Goal: Information Seeking & Learning: Learn about a topic

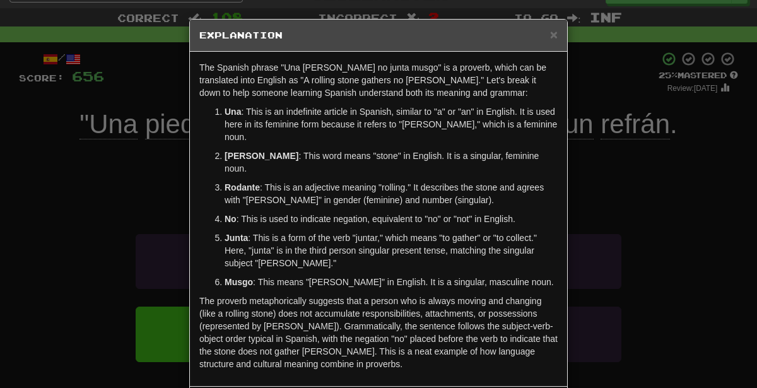
scroll to position [32, 0]
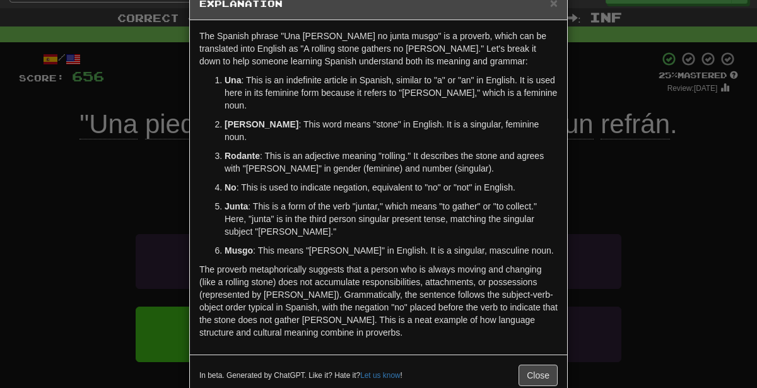
click at [367, 102] on ol "Una : This is an indefinite article in Spanish, similar to "a" or "an" in Engli…" at bounding box center [378, 165] width 358 height 183
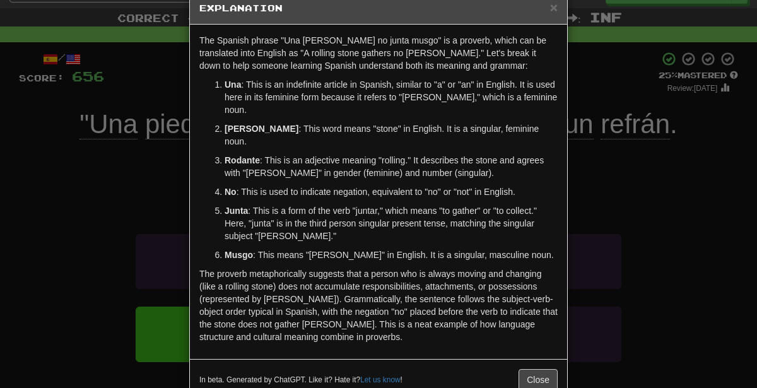
click at [467, 359] on div "In beta. Generated by ChatGPT. Like it? Hate it? Let us know ! Close" at bounding box center [378, 379] width 377 height 41
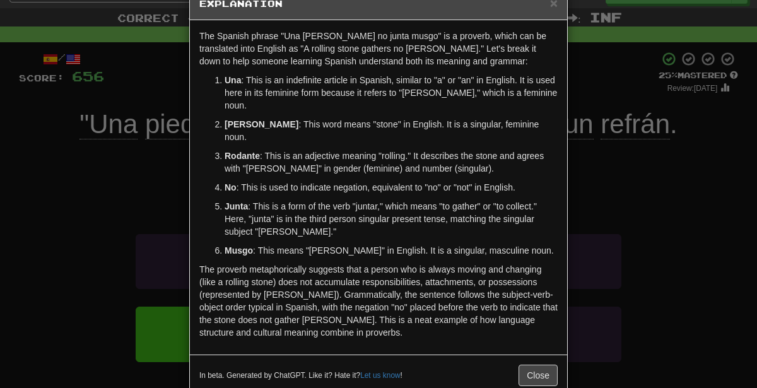
scroll to position [0, 0]
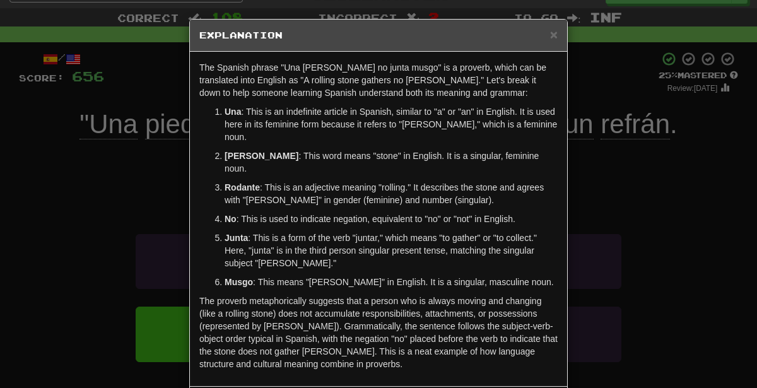
click at [732, 235] on div "× Explanation The Spanish phrase "Una [PERSON_NAME] no junta musgo" is a prover…" at bounding box center [378, 194] width 757 height 388
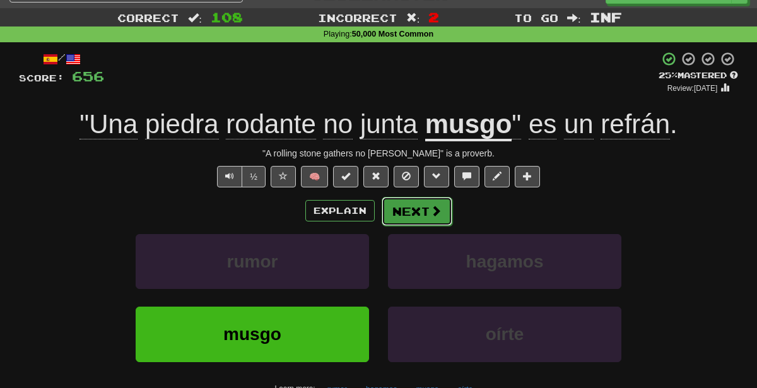
click at [435, 215] on span at bounding box center [435, 210] width 11 height 11
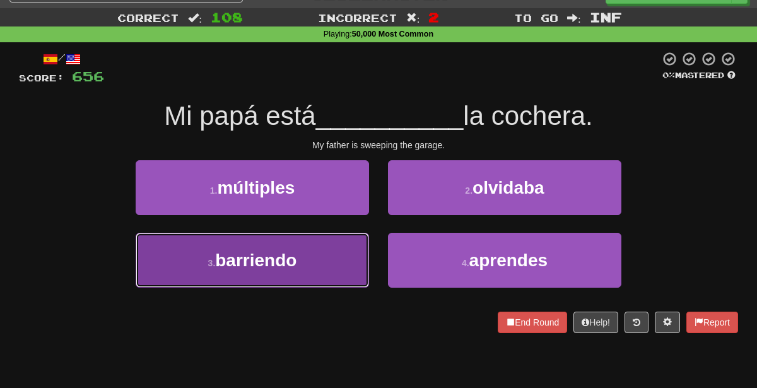
click at [343, 256] on button "3 . [GEOGRAPHIC_DATA]" at bounding box center [252, 260] width 233 height 55
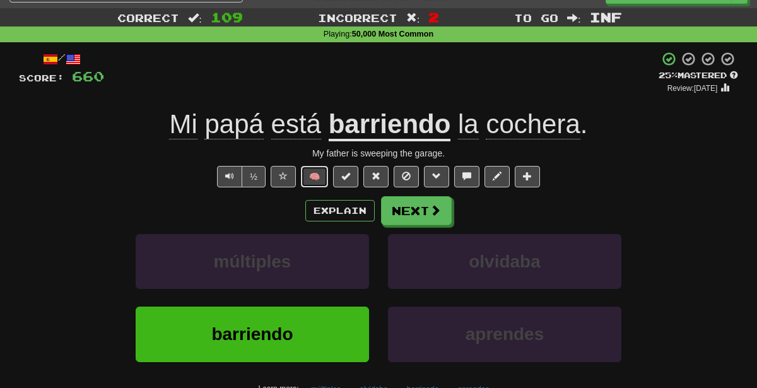
click at [312, 180] on button "🧠" at bounding box center [314, 176] width 27 height 21
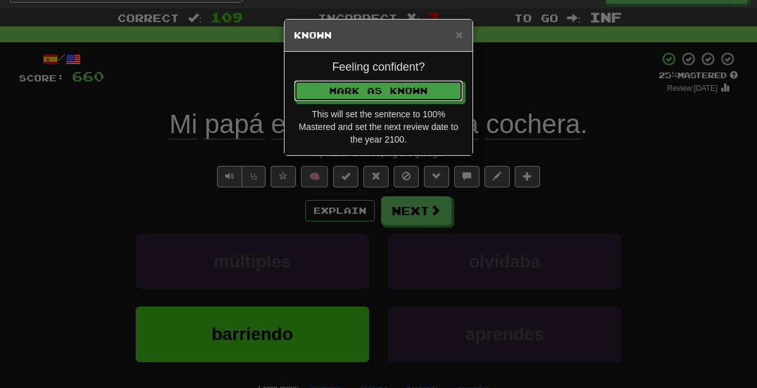
click at [294, 80] on button "Mark as Known" at bounding box center [378, 90] width 169 height 21
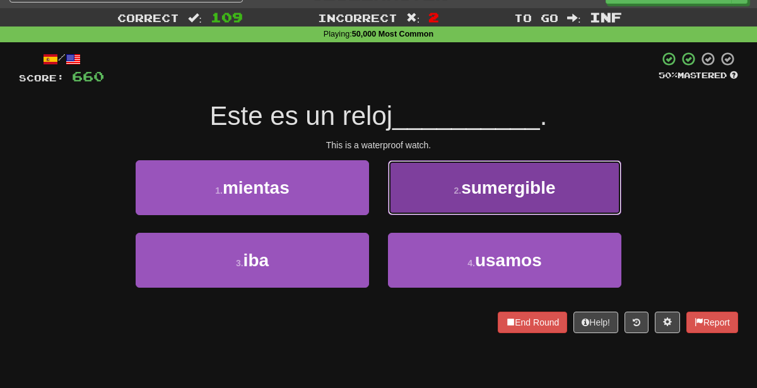
click at [410, 185] on button "2 . sumergible" at bounding box center [504, 187] width 233 height 55
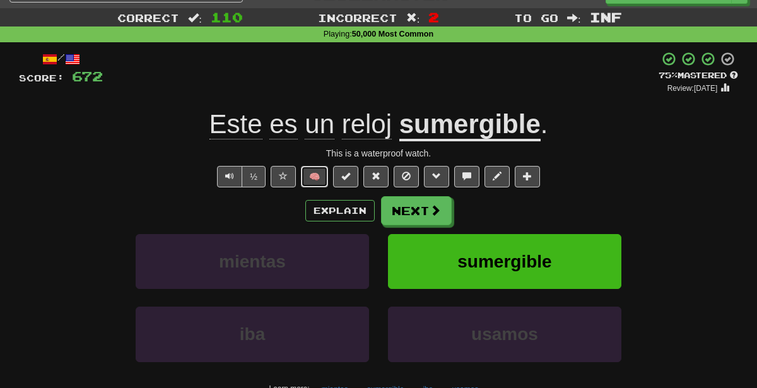
click at [328, 179] on button "🧠" at bounding box center [314, 176] width 27 height 21
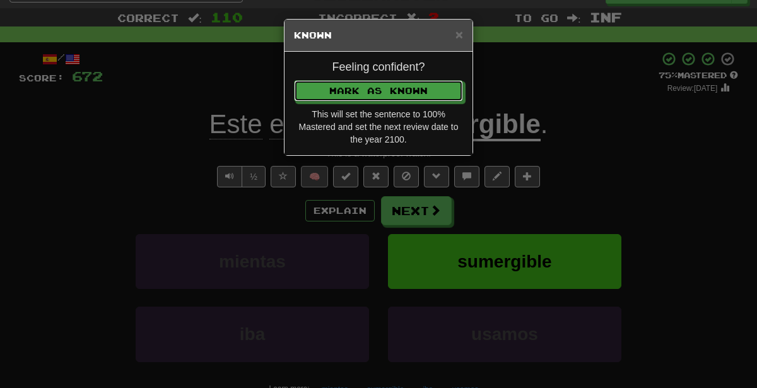
click at [294, 80] on button "Mark as Known" at bounding box center [378, 90] width 169 height 21
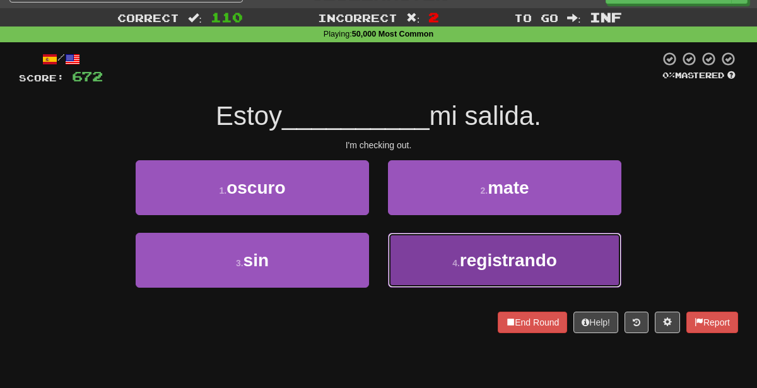
click at [433, 270] on button "4 . registrando" at bounding box center [504, 260] width 233 height 55
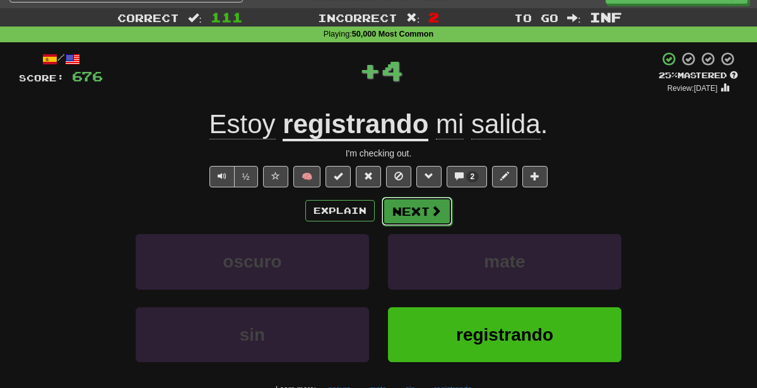
click at [420, 207] on button "Next" at bounding box center [417, 211] width 71 height 29
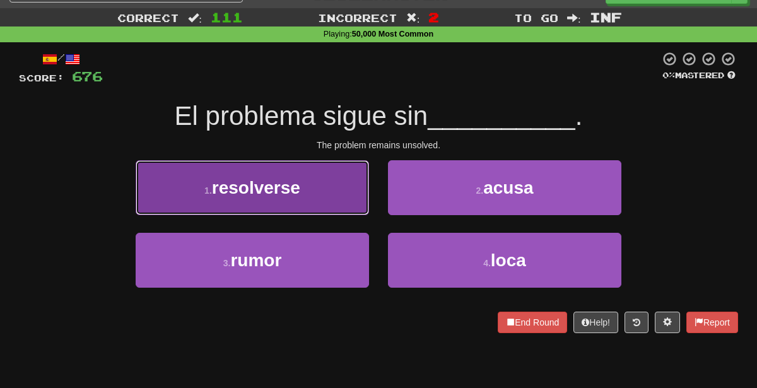
click at [328, 182] on button "1 . resolverse" at bounding box center [252, 187] width 233 height 55
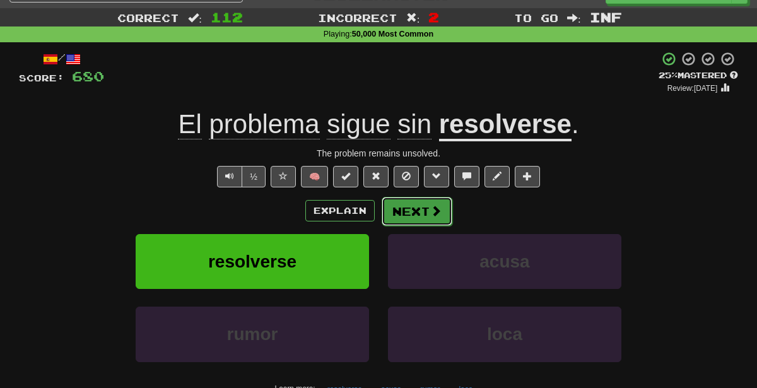
click at [414, 206] on button "Next" at bounding box center [417, 211] width 71 height 29
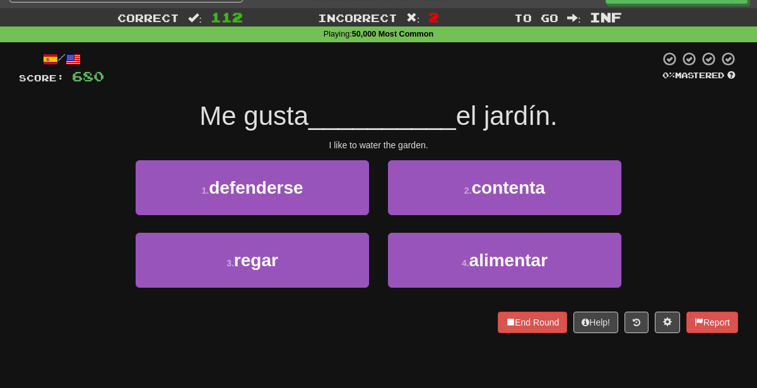
click at [286, 295] on div "3 . regar" at bounding box center [252, 269] width 252 height 73
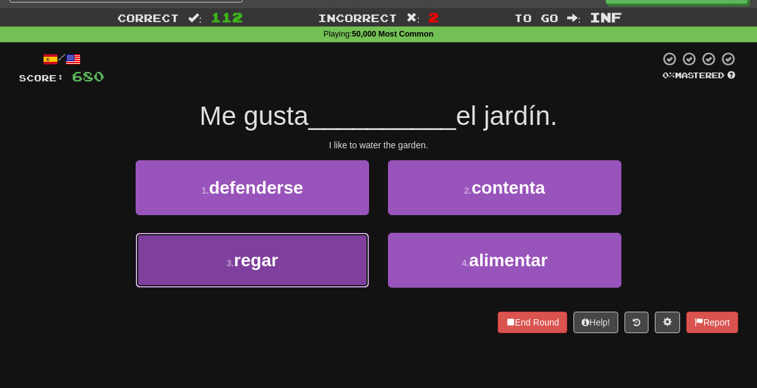
click at [268, 266] on span "regar" at bounding box center [256, 261] width 44 height 20
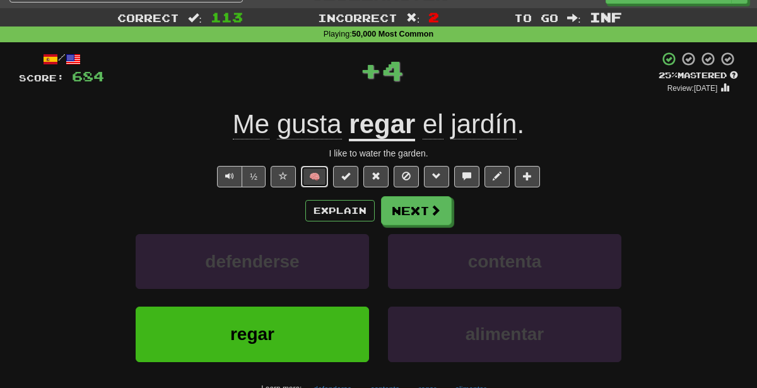
click at [324, 174] on button "🧠" at bounding box center [314, 176] width 27 height 21
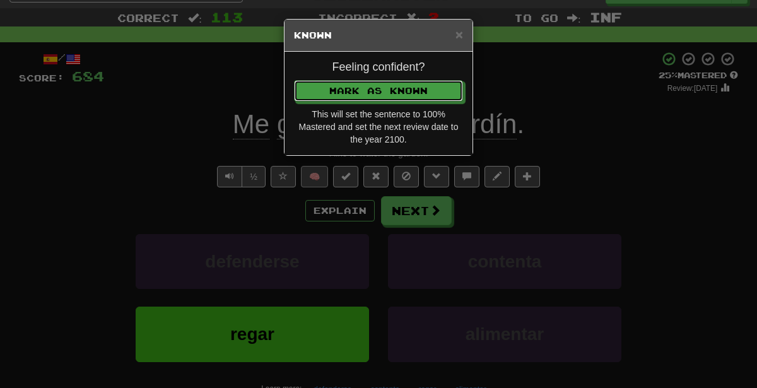
click at [294, 80] on button "Mark as Known" at bounding box center [378, 90] width 169 height 21
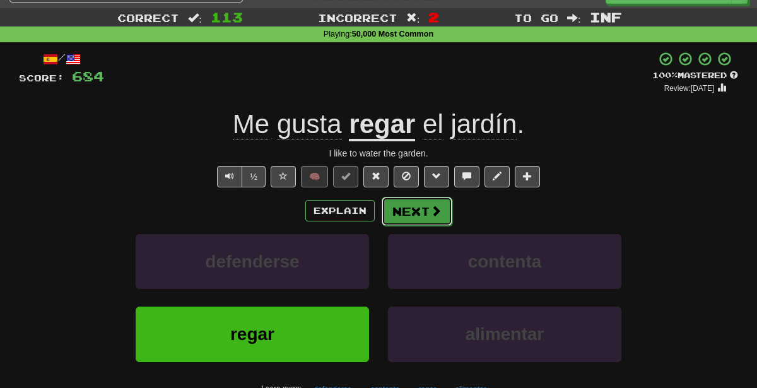
click at [420, 208] on button "Next" at bounding box center [417, 211] width 71 height 29
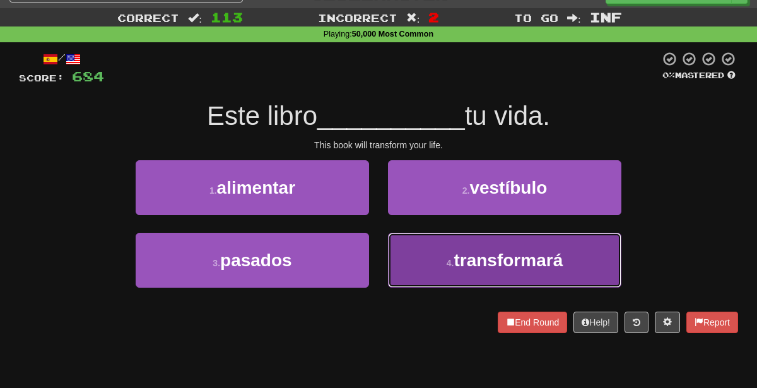
click at [602, 266] on button "4 . transformará" at bounding box center [504, 260] width 233 height 55
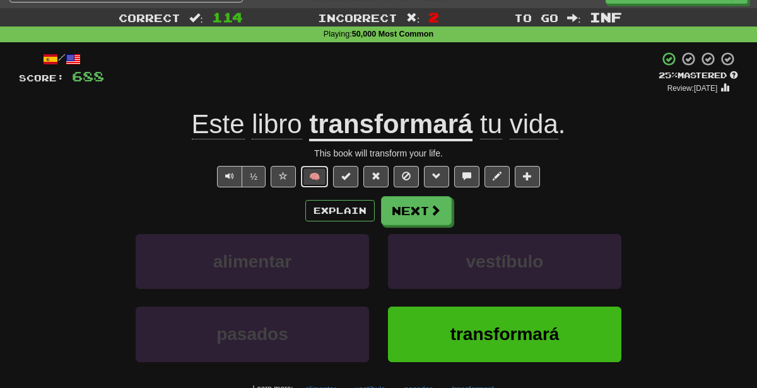
click at [317, 180] on button "🧠" at bounding box center [314, 176] width 27 height 21
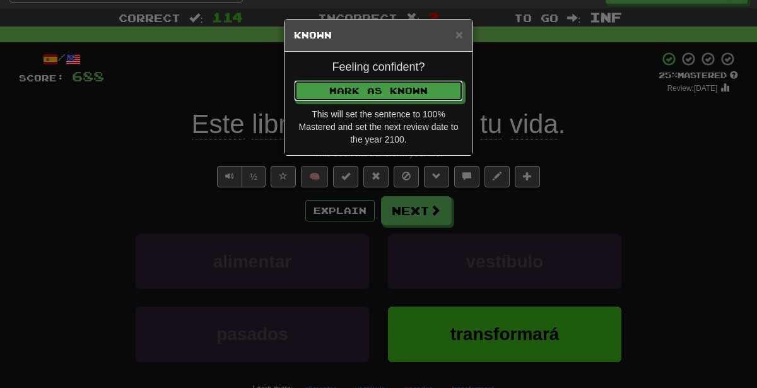
click at [294, 80] on button "Mark as Known" at bounding box center [378, 90] width 169 height 21
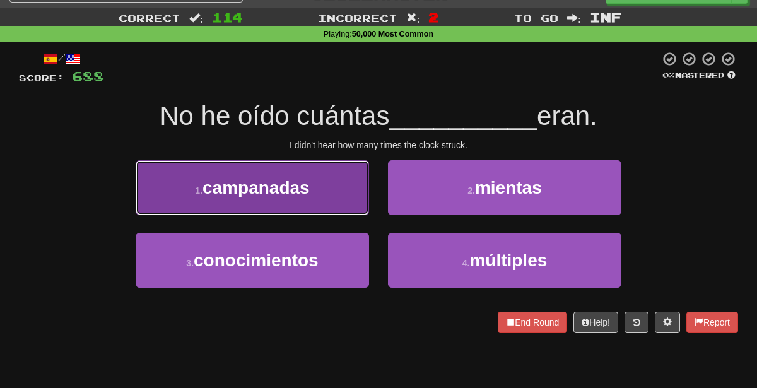
click at [307, 167] on button "1 . campanadas" at bounding box center [252, 187] width 233 height 55
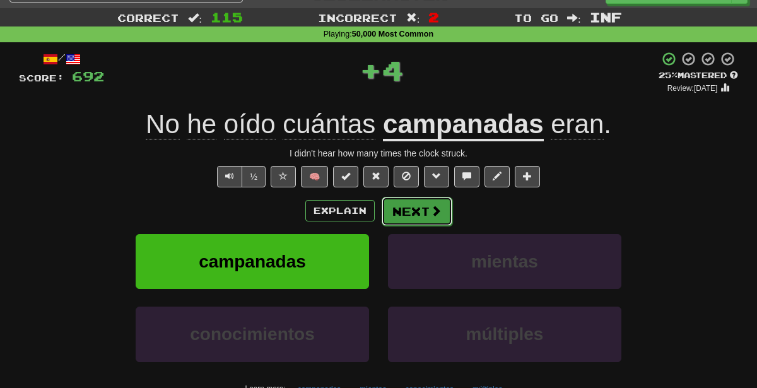
click at [446, 212] on button "Next" at bounding box center [417, 211] width 71 height 29
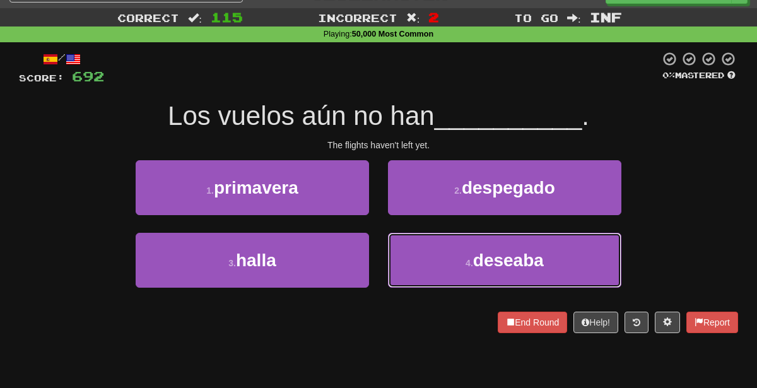
drag, startPoint x: 448, startPoint y: 259, endPoint x: 454, endPoint y: -20, distance: 278.4
click at [454, 0] on html "Dashboard Clozemaster No_Sabo20 / Toggle Dropdown Dashboard Leaderboard Activit…" at bounding box center [378, 394] width 757 height 836
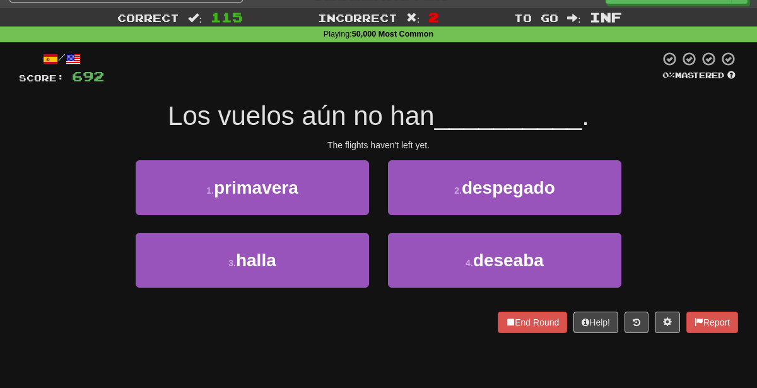
click at [492, 74] on div at bounding box center [382, 68] width 556 height 35
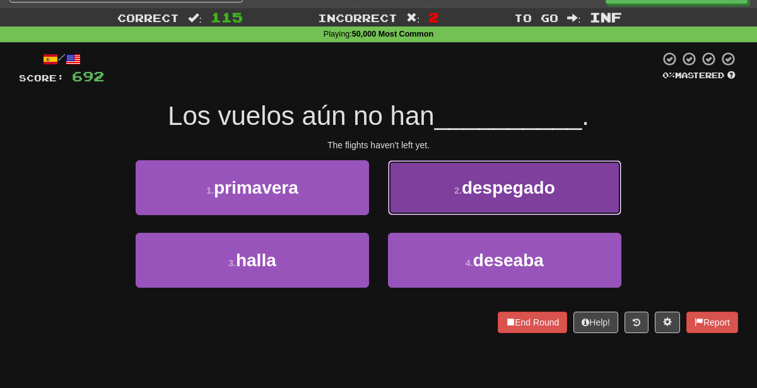
click at [483, 182] on span "despegado" at bounding box center [508, 188] width 93 height 20
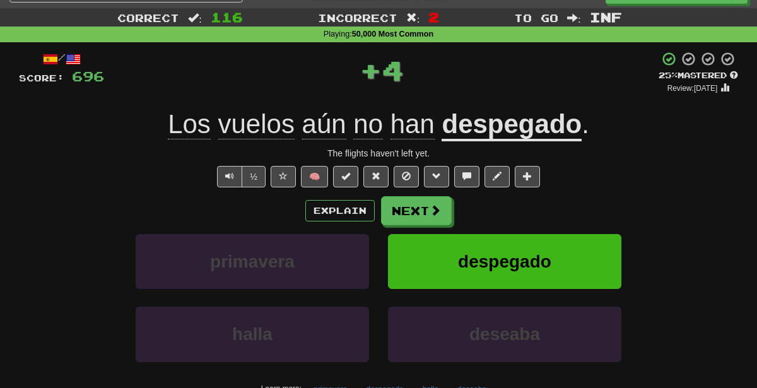
click at [605, 139] on div "Los vuelos aún no han despegado ." at bounding box center [378, 124] width 719 height 35
click at [422, 210] on button "Next" at bounding box center [417, 211] width 71 height 29
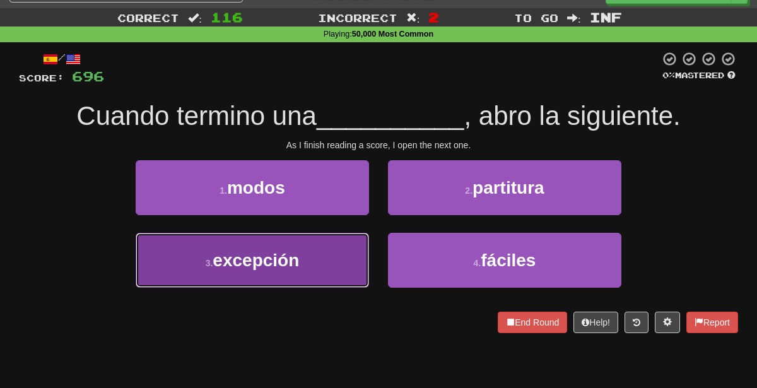
click at [309, 271] on button "3 . excepción" at bounding box center [252, 260] width 233 height 55
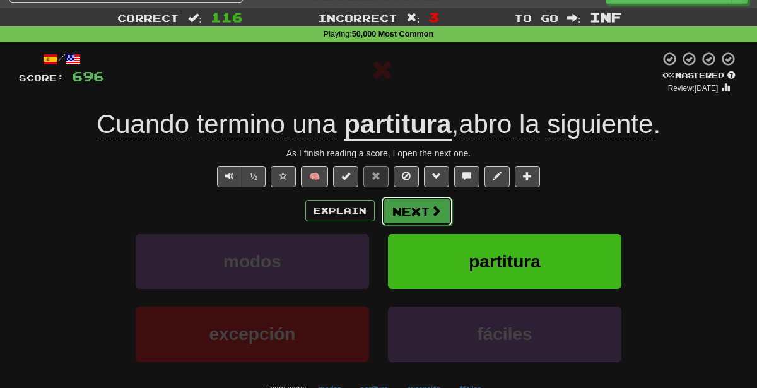
click at [434, 218] on button "Next" at bounding box center [417, 211] width 71 height 29
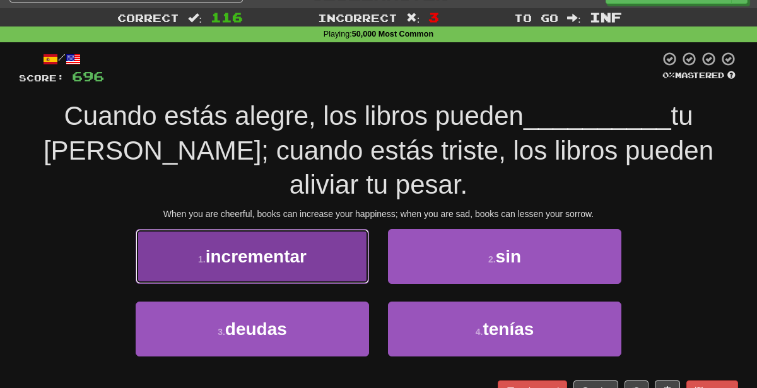
click at [350, 256] on button "1 . incrementar" at bounding box center [252, 256] width 233 height 55
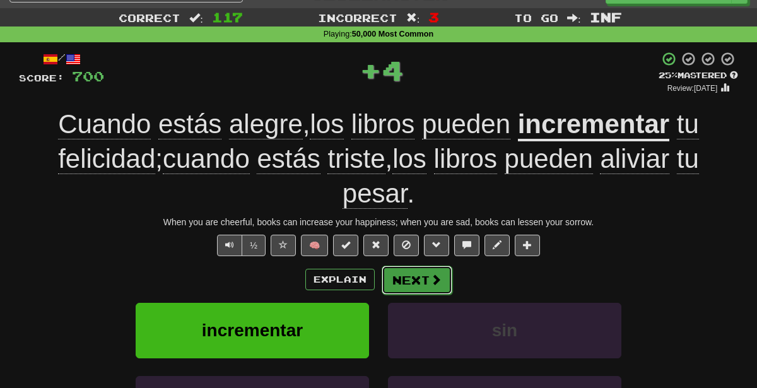
click at [415, 272] on button "Next" at bounding box center [417, 280] width 71 height 29
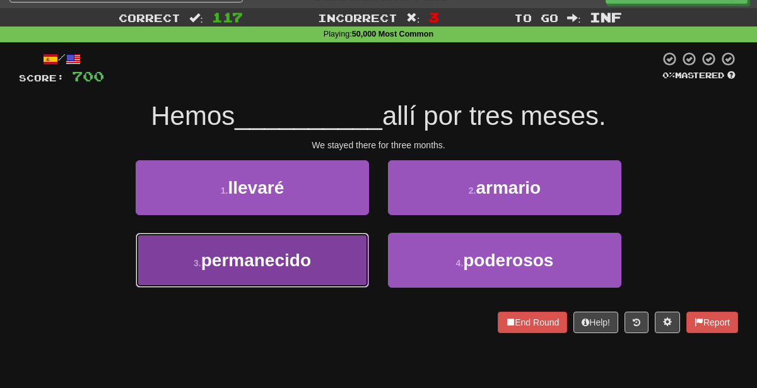
click at [323, 259] on button "3 . permanecido" at bounding box center [252, 260] width 233 height 55
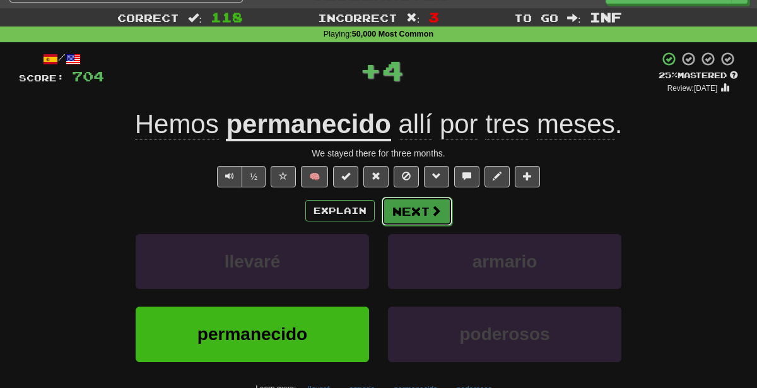
click at [407, 211] on button "Next" at bounding box center [417, 211] width 71 height 29
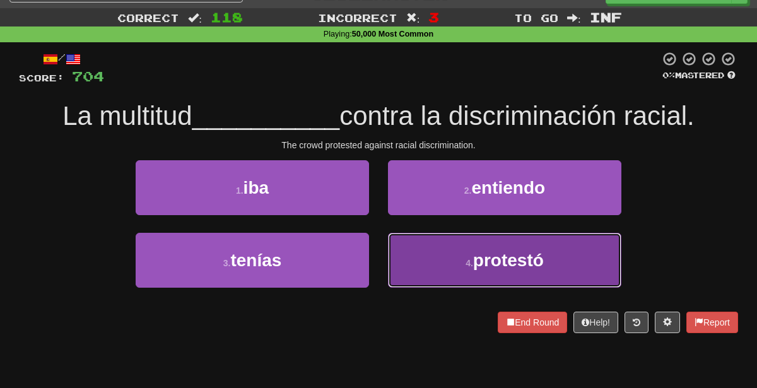
click at [521, 273] on button "4 . protestó" at bounding box center [504, 260] width 233 height 55
